Goal: Register for event/course

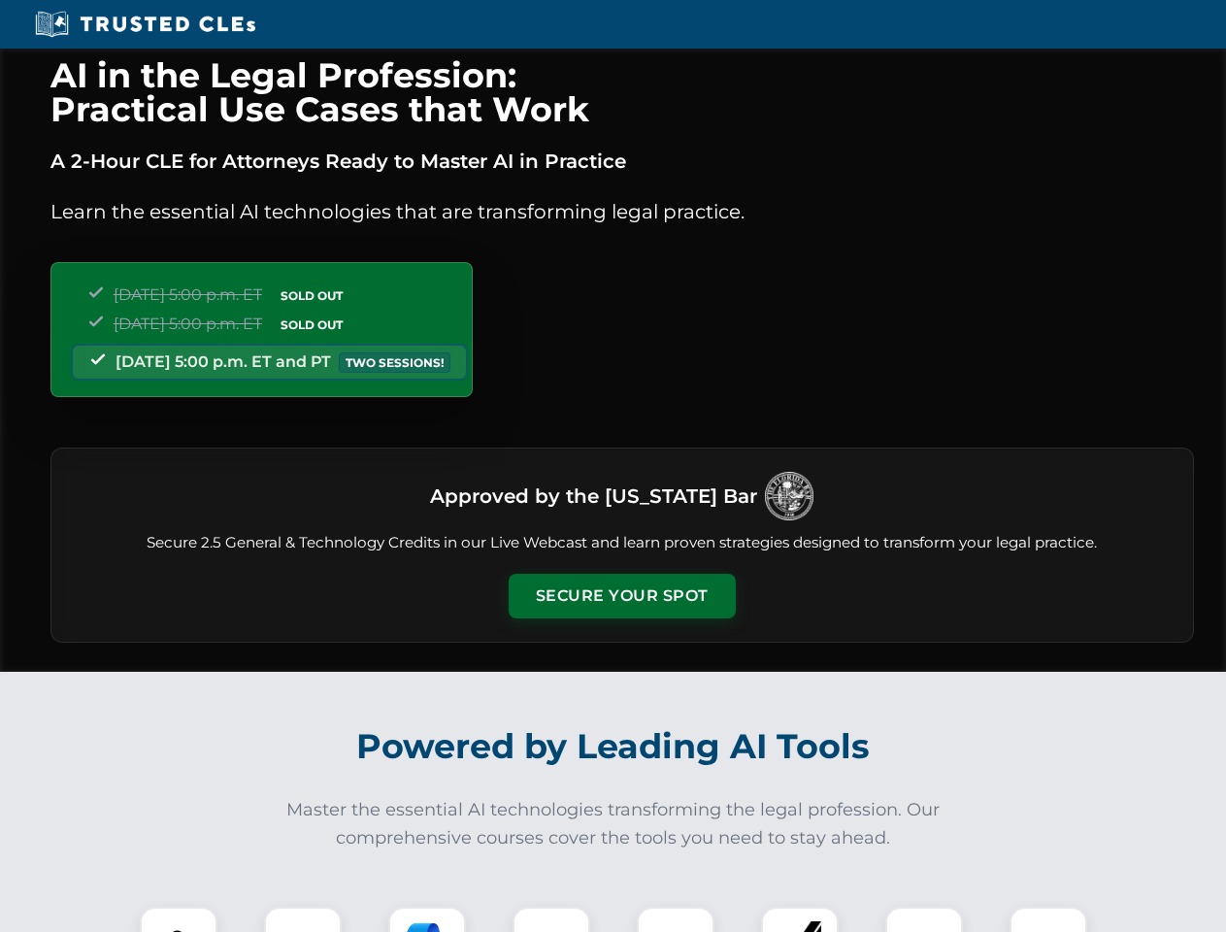
click at [621, 596] on button "Secure Your Spot" at bounding box center [622, 596] width 227 height 45
click at [179, 919] on img at bounding box center [178, 945] width 56 height 56
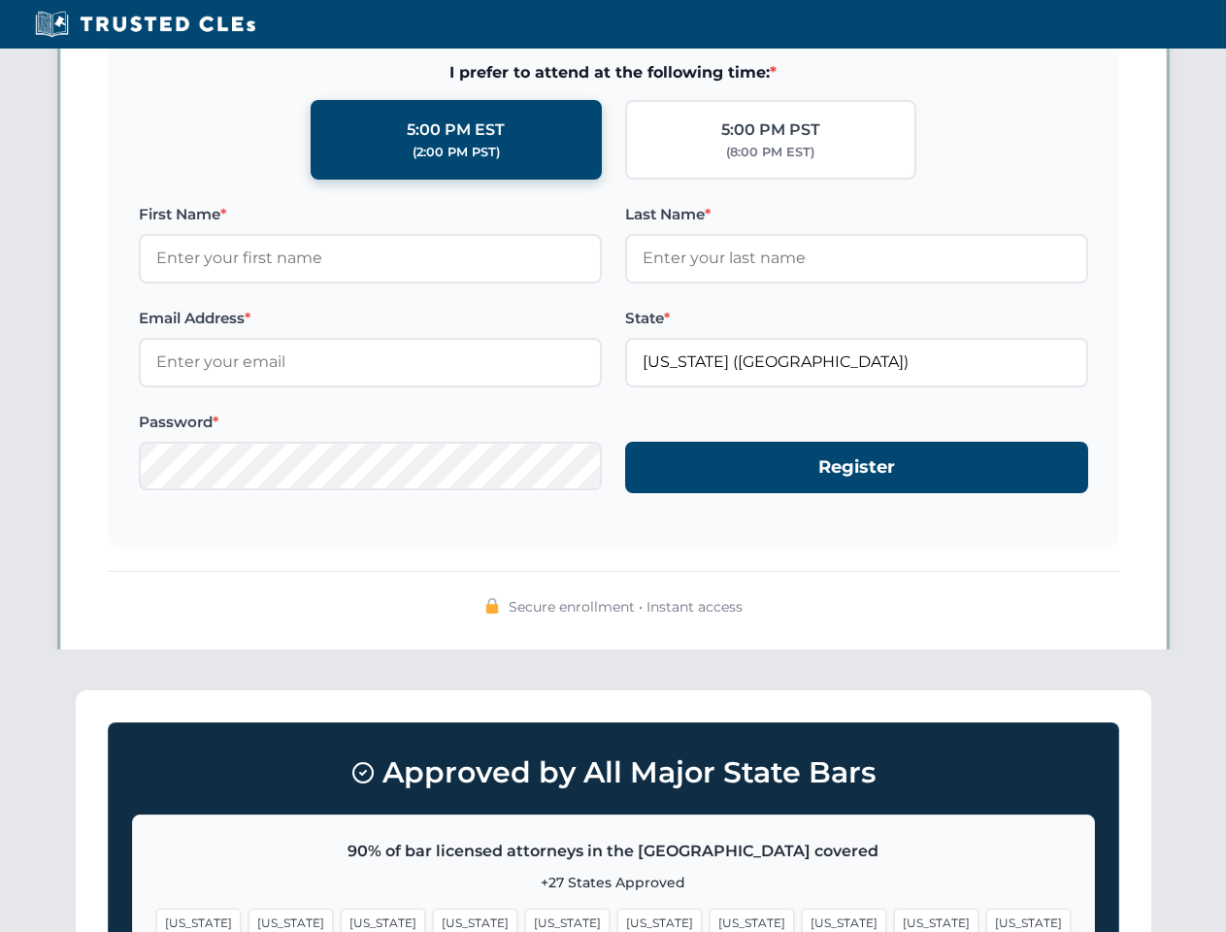
click at [710, 919] on span "[US_STATE]" at bounding box center [752, 922] width 84 height 28
click at [894, 919] on span "[US_STATE]" at bounding box center [936, 922] width 84 height 28
